Goal: Task Accomplishment & Management: Use online tool/utility

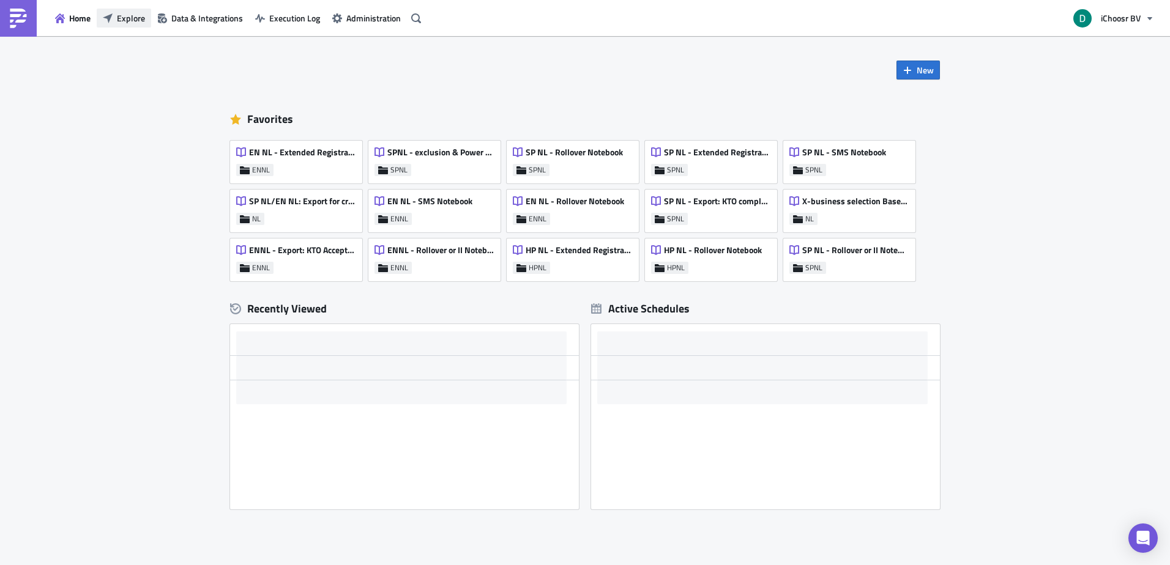
click at [142, 19] on span "Explore" at bounding box center [131, 18] width 28 height 13
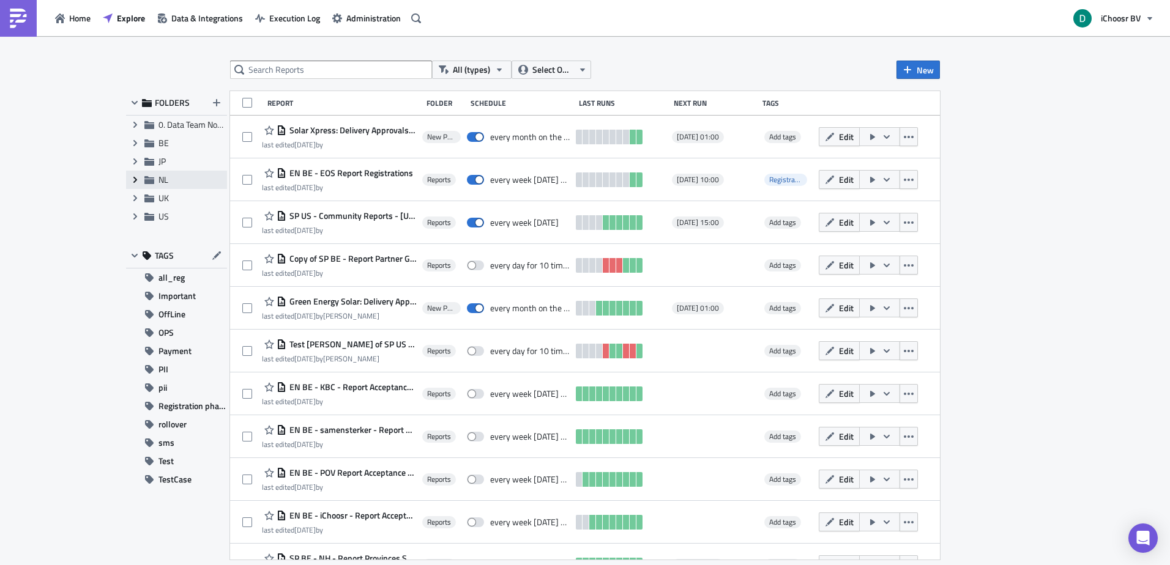
click at [135, 185] on span "Expand group" at bounding box center [135, 180] width 18 height 18
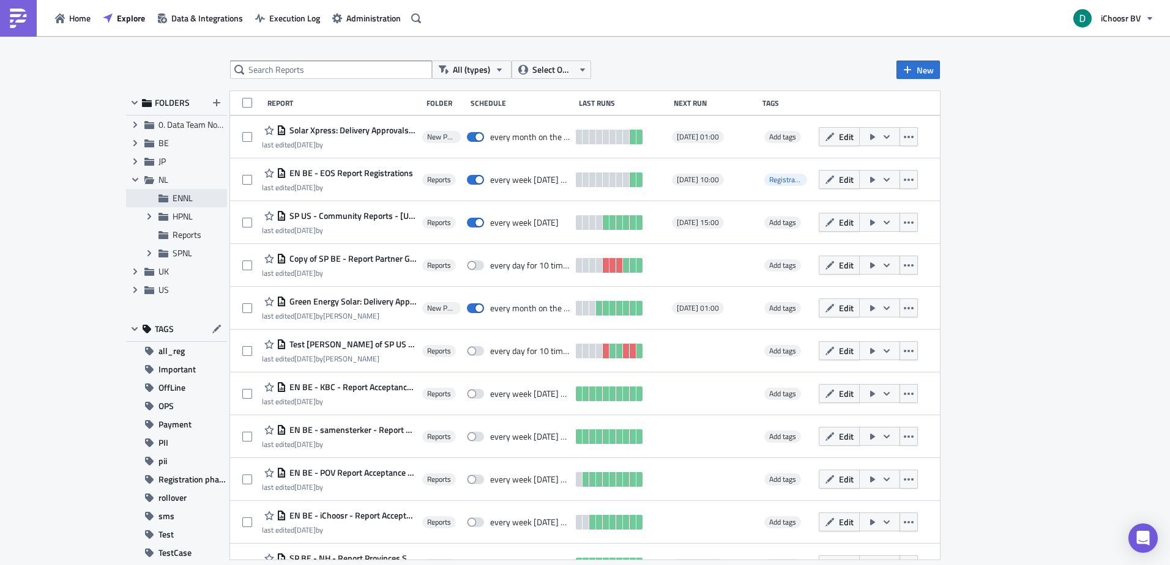
click at [165, 200] on icon at bounding box center [163, 199] width 10 height 8
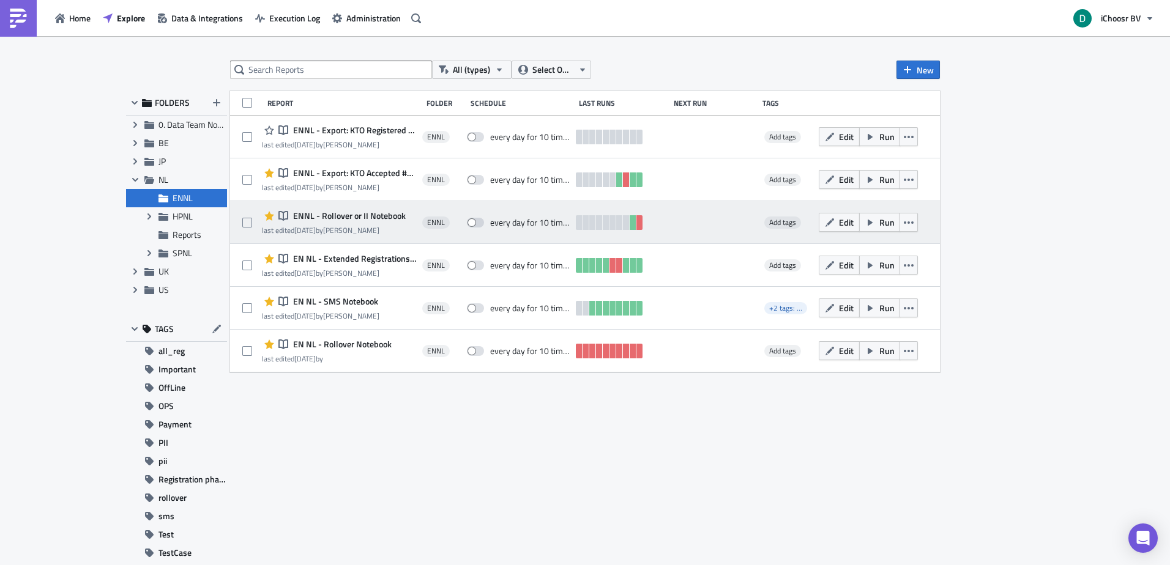
click at [358, 210] on span "ENNL - Rollover or II Notebook" at bounding box center [348, 215] width 116 height 11
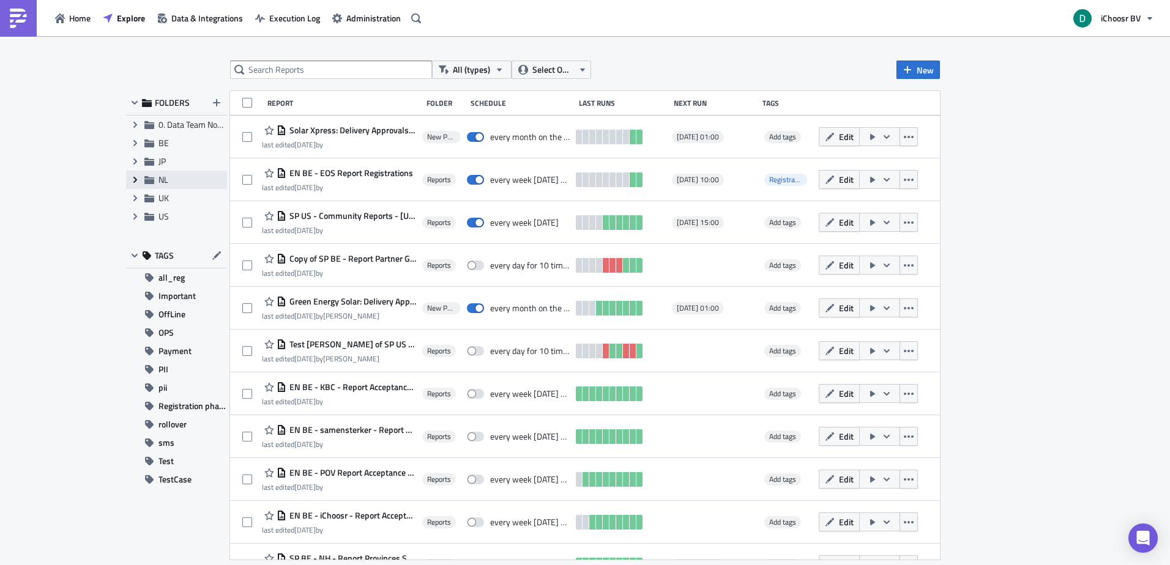
click at [136, 185] on span "Expand group" at bounding box center [135, 180] width 18 height 18
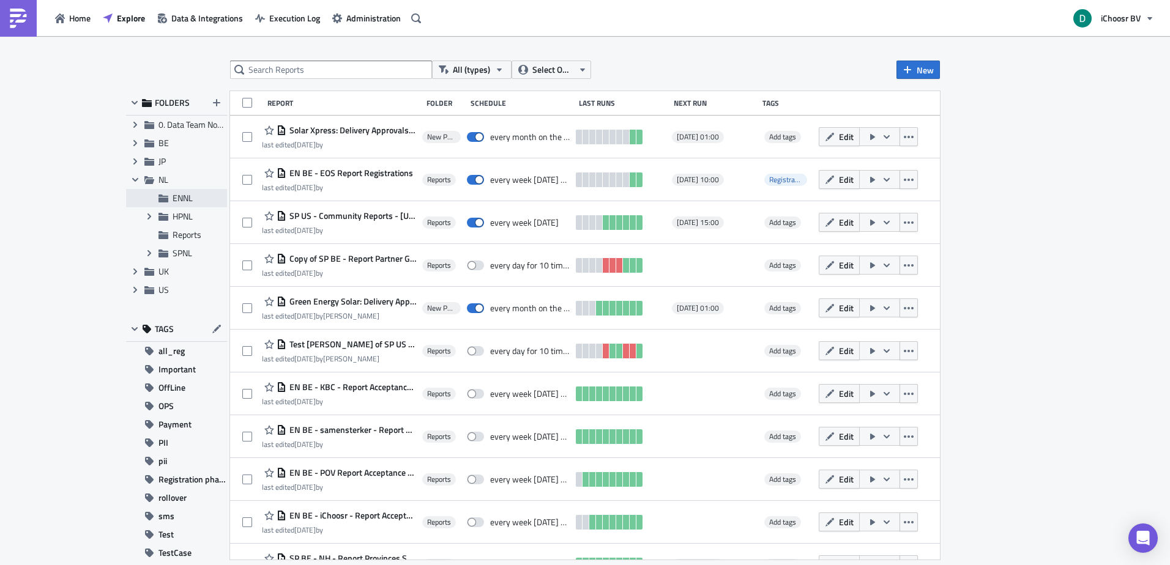
click at [169, 198] on div "ENNL" at bounding box center [176, 198] width 101 height 18
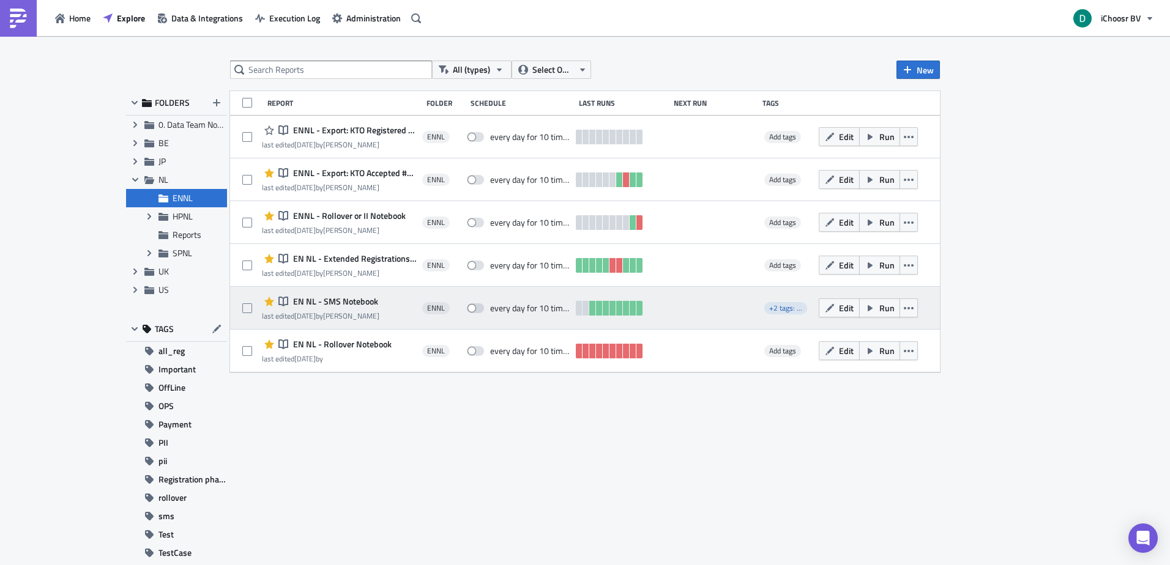
drag, startPoint x: 344, startPoint y: 252, endPoint x: 354, endPoint y: 293, distance: 42.0
click at [354, 293] on div "Notebook ENNL - Export: KTO Registered #4000 for VEH last edited [DATE] by [PER…" at bounding box center [585, 244] width 710 height 257
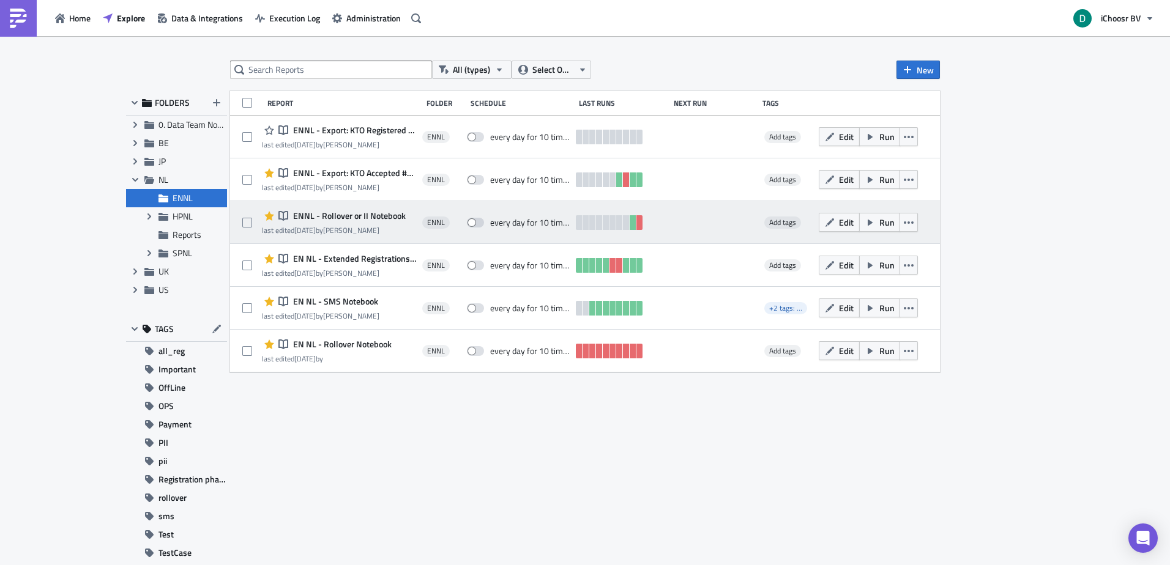
click at [359, 212] on span "ENNL - Rollover or II Notebook" at bounding box center [348, 215] width 116 height 11
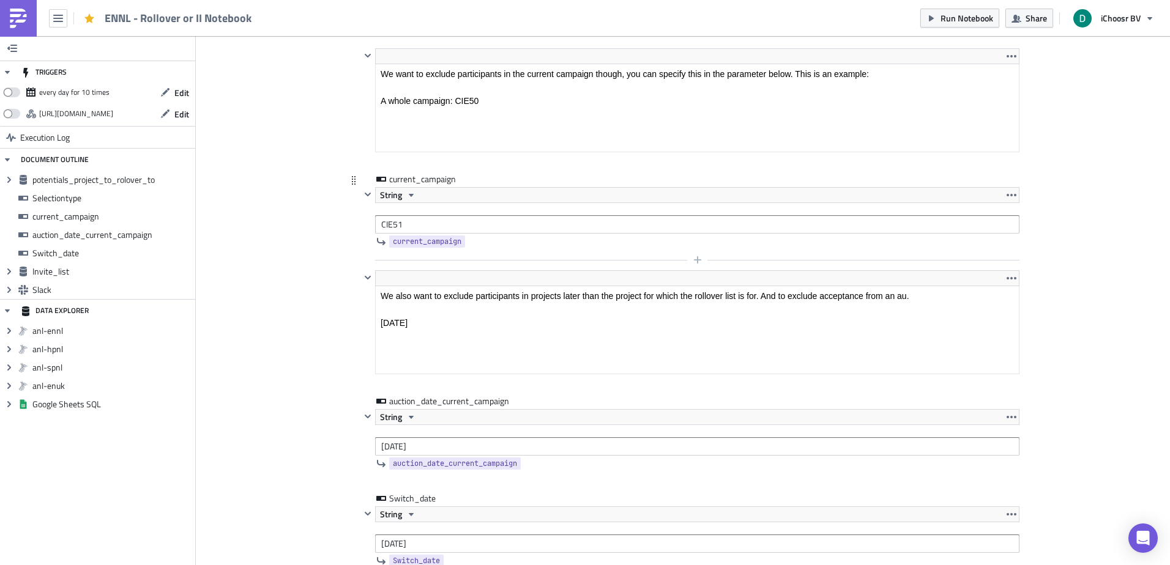
scroll to position [1162, 0]
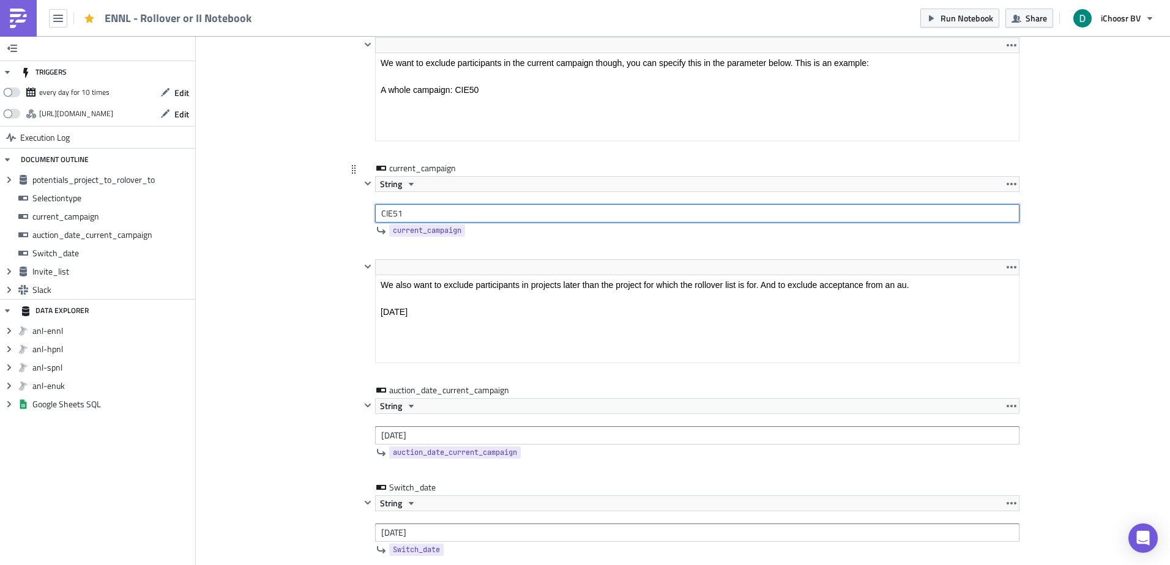
click at [392, 214] on input "CIE51" at bounding box center [697, 213] width 644 height 18
type input "CIE52"
click at [304, 290] on div "Add Image ENNL Execution Log ENNL - Rollover or II Notebook <p>This notebook is…" at bounding box center [683, 313] width 974 height 2879
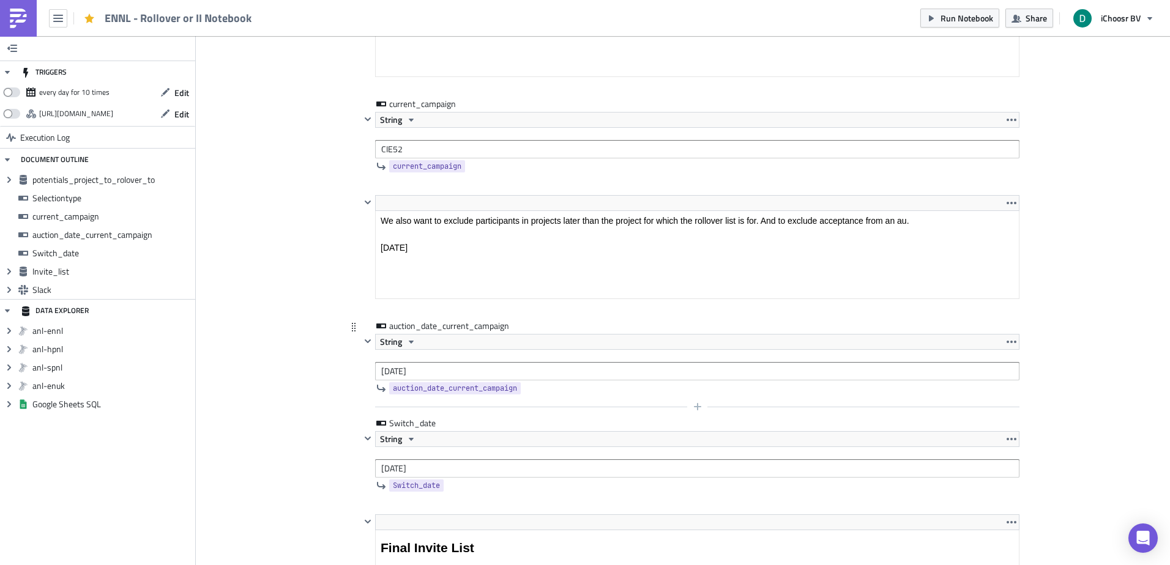
scroll to position [1346, 0]
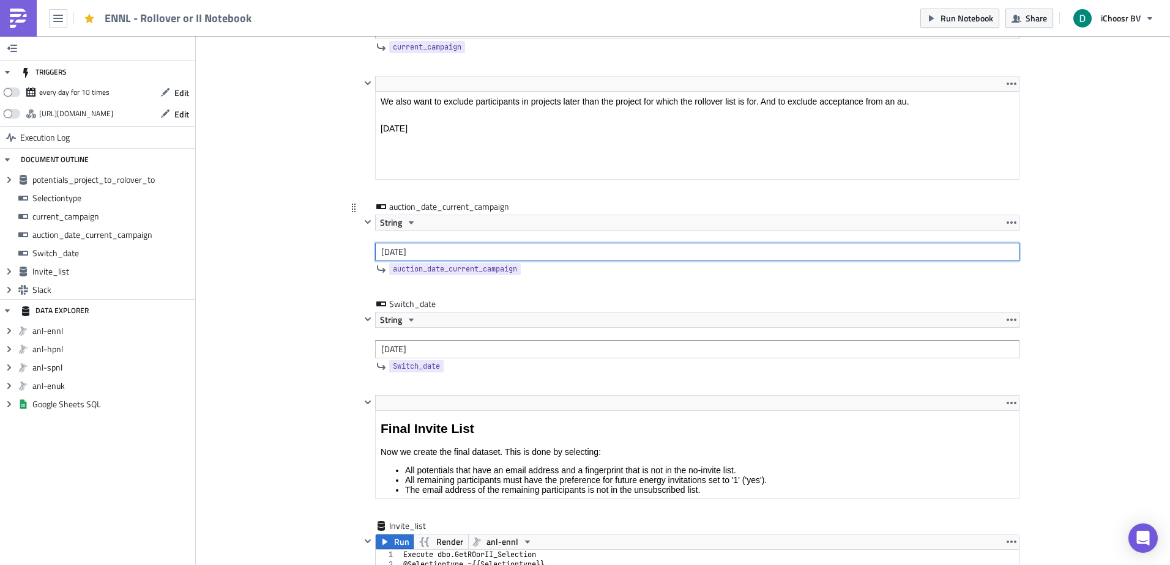
click at [407, 257] on input "[DATE]" at bounding box center [697, 252] width 644 height 18
click at [407, 256] on input "[DATE]" at bounding box center [697, 252] width 644 height 18
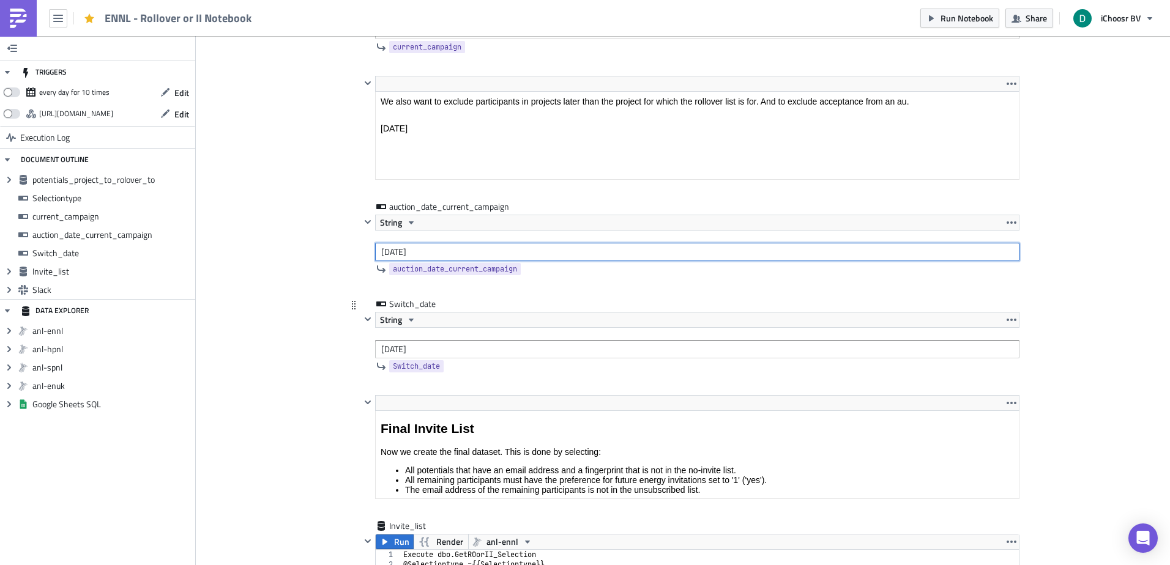
type input "[DATE]"
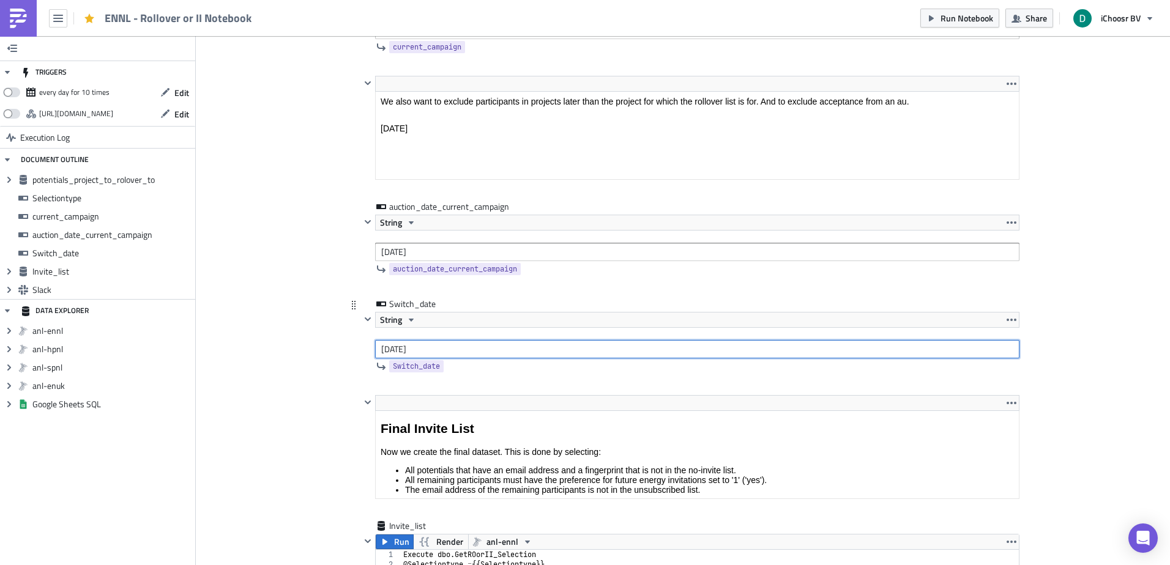
click at [390, 346] on input "[DATE]" at bounding box center [697, 349] width 644 height 18
click at [406, 348] on input "[DATE]" at bounding box center [697, 349] width 644 height 18
drag, startPoint x: 406, startPoint y: 348, endPoint x: 410, endPoint y: 353, distance: 6.5
click at [410, 353] on input "[DATE]" at bounding box center [697, 349] width 644 height 18
click at [405, 353] on input "[DATE]" at bounding box center [697, 349] width 644 height 18
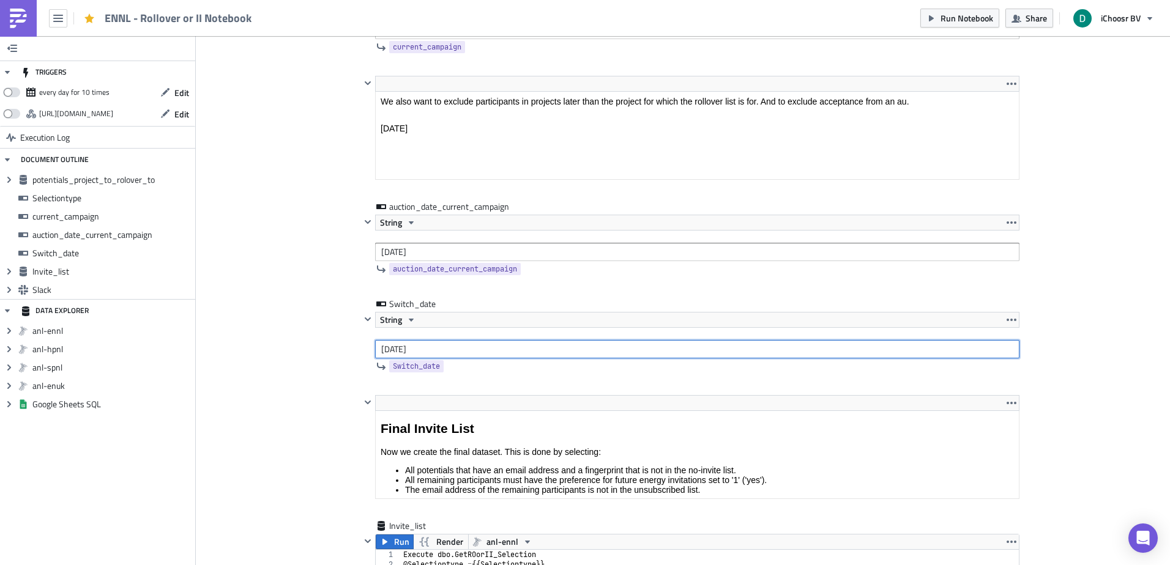
type input "[DATE]"
click at [297, 273] on div "Add Image ENNL Execution Log ENNL - Rollover or II Notebook <p>This notebook is…" at bounding box center [683, 129] width 974 height 2879
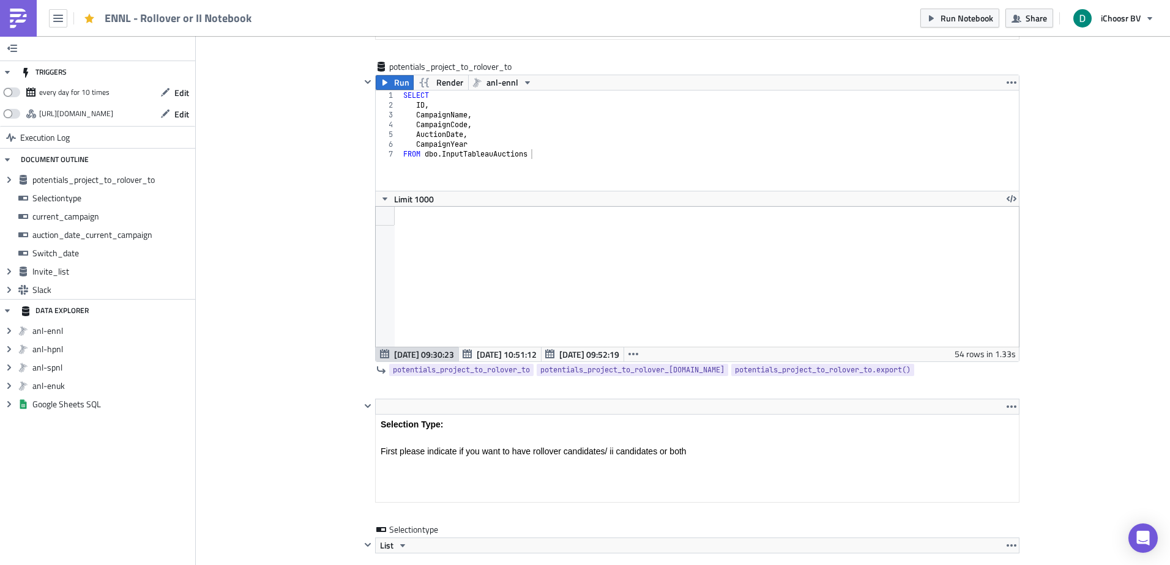
scroll to position [48, 0]
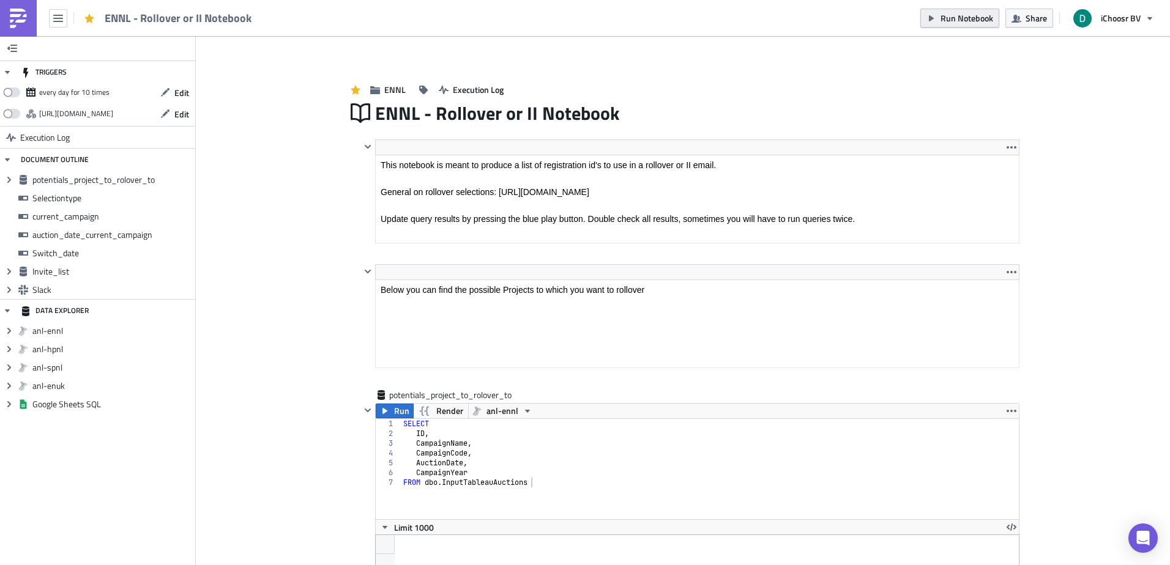
click at [933, 22] on icon "button" at bounding box center [931, 18] width 10 height 10
